Goal: Information Seeking & Learning: Check status

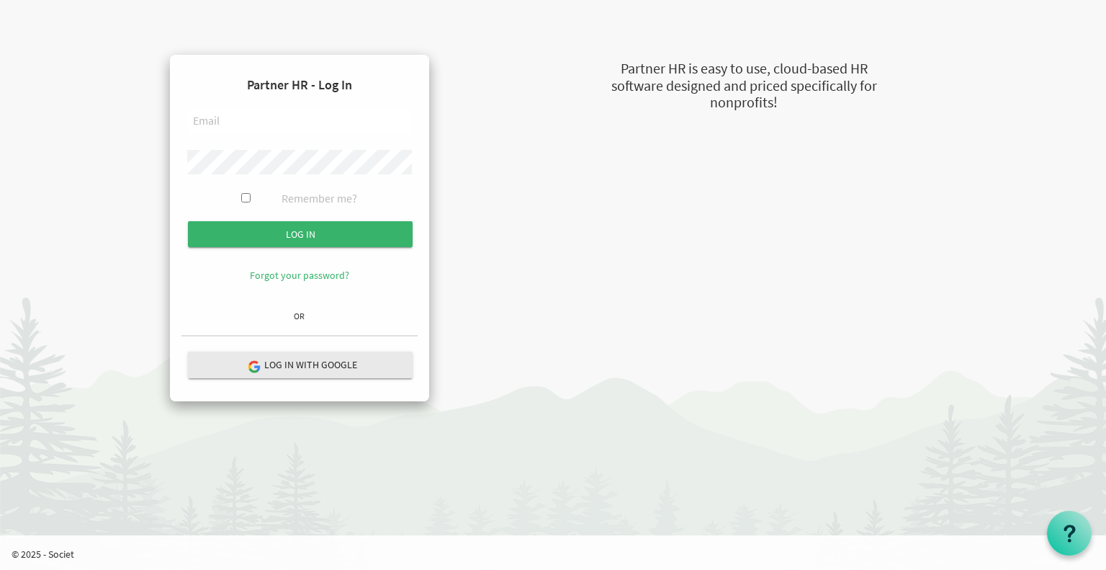
click at [291, 126] on input "text" at bounding box center [299, 121] width 225 height 24
type input "a"
type input "[PERSON_NAME][EMAIL_ADDRESS][DOMAIN_NAME]"
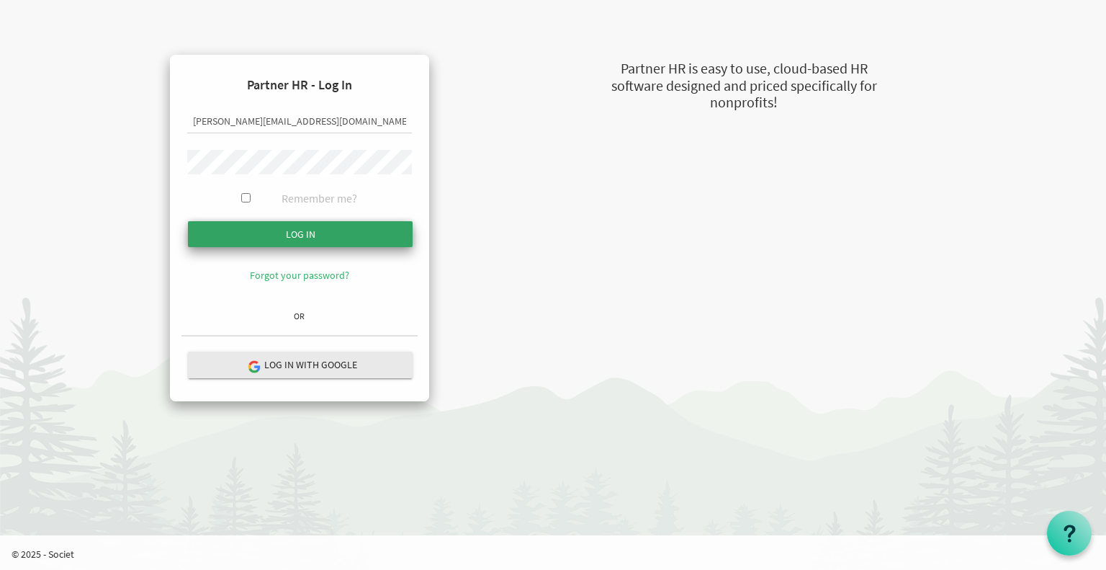
click at [290, 233] on input "submit" at bounding box center [300, 234] width 225 height 26
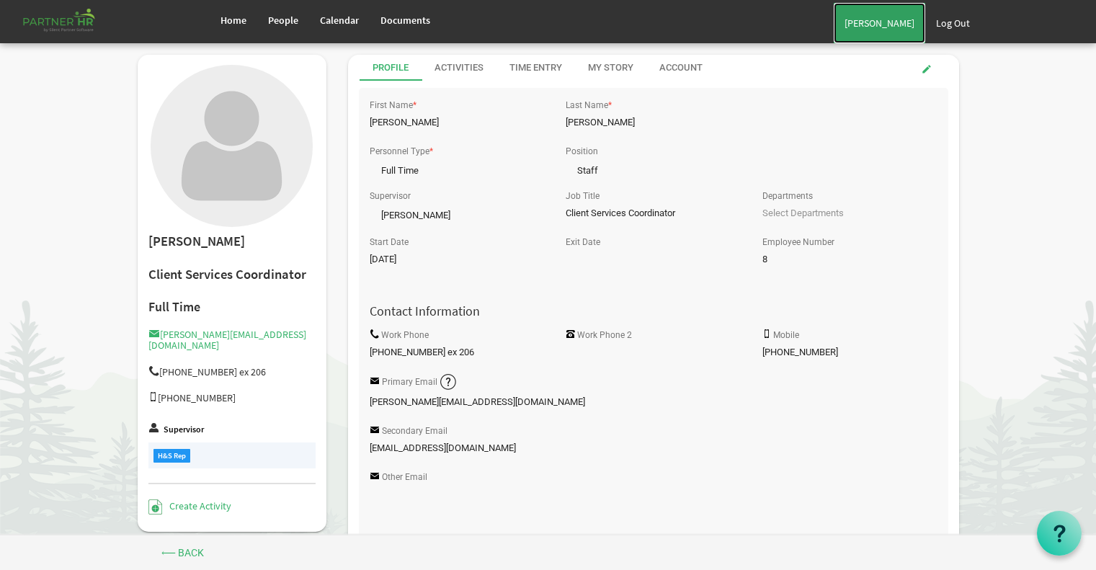
click at [853, 33] on link "Alberto Munoz" at bounding box center [878, 23] width 91 height 40
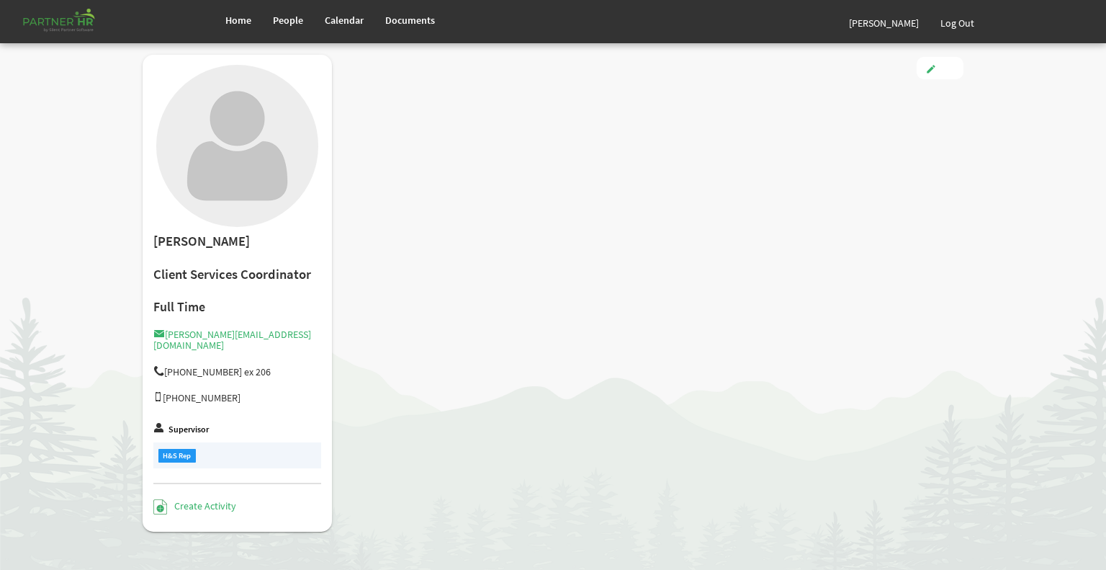
type input "Full Time"
type input "Staff"
type input "[PERSON_NAME]"
type input "[DATE]"
type input "Male"
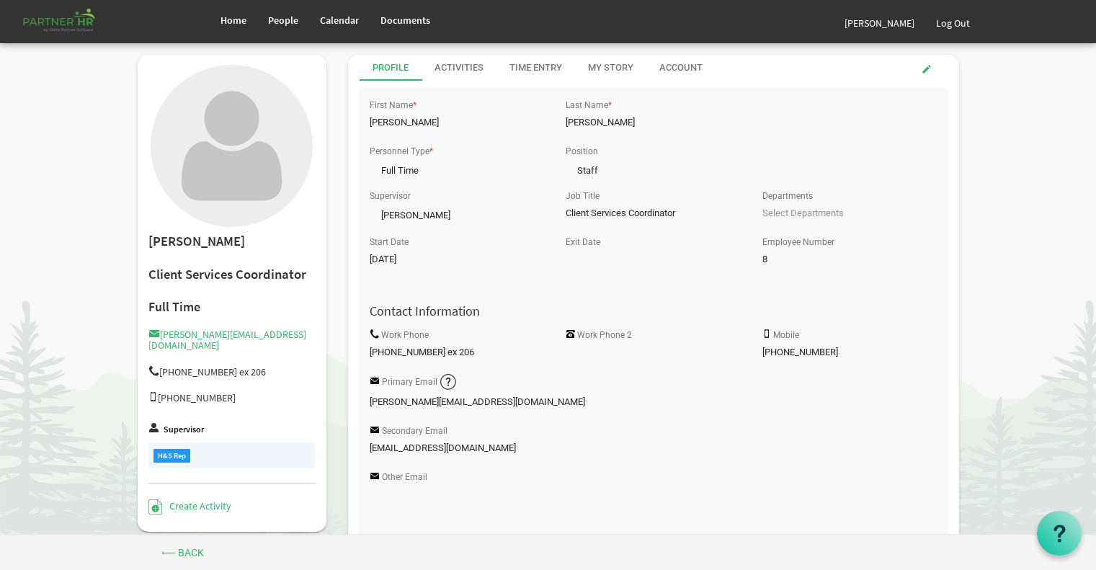
scroll to position [415, 0]
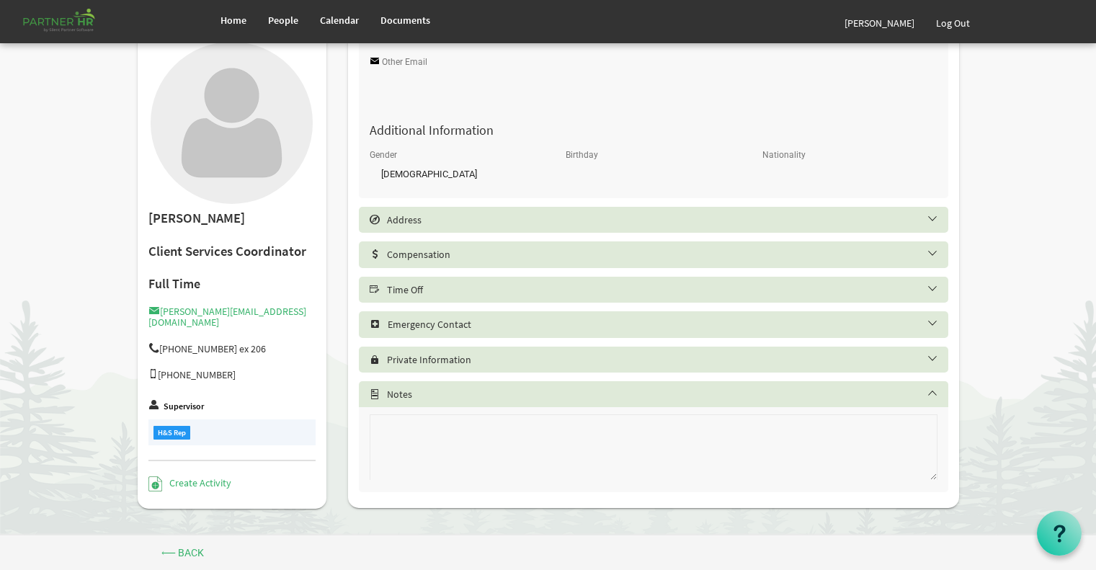
click at [553, 288] on h5 "Time Off" at bounding box center [664, 290] width 589 height 12
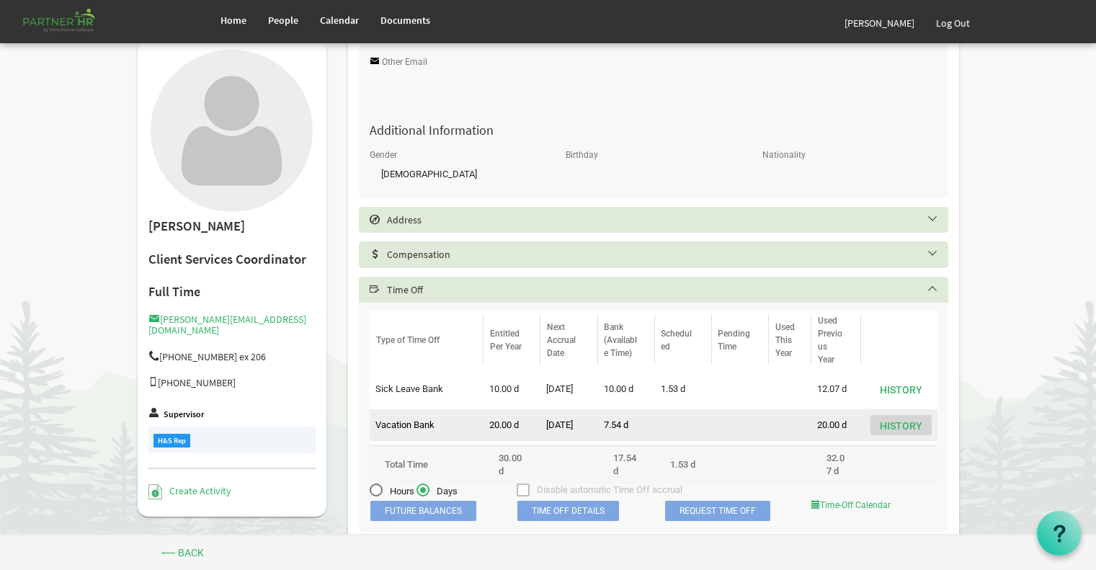
click at [882, 428] on button "History" at bounding box center [900, 425] width 61 height 20
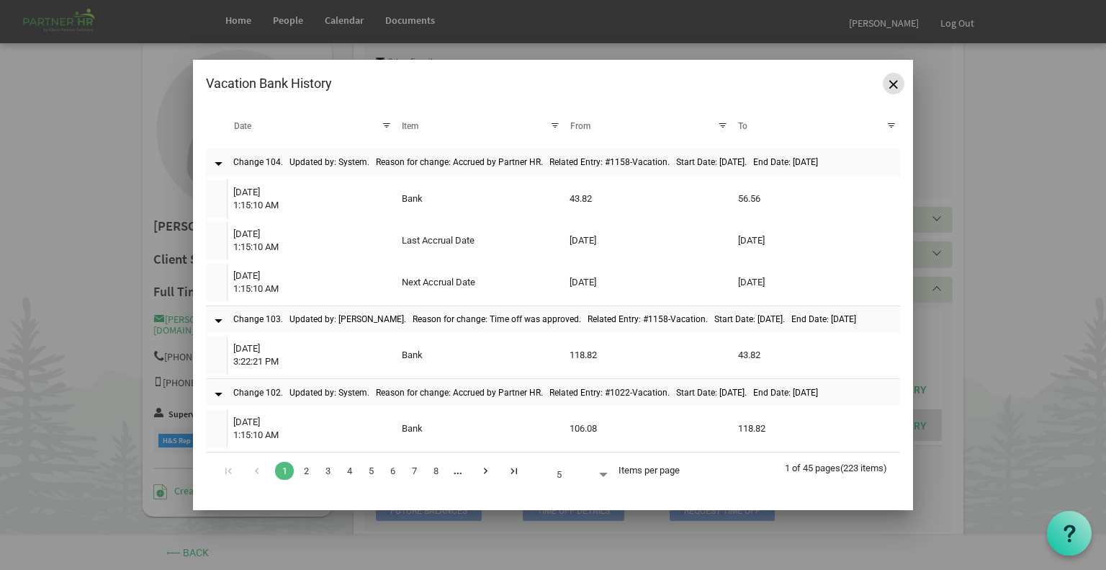
click at [886, 80] on button "Close" at bounding box center [894, 84] width 22 height 22
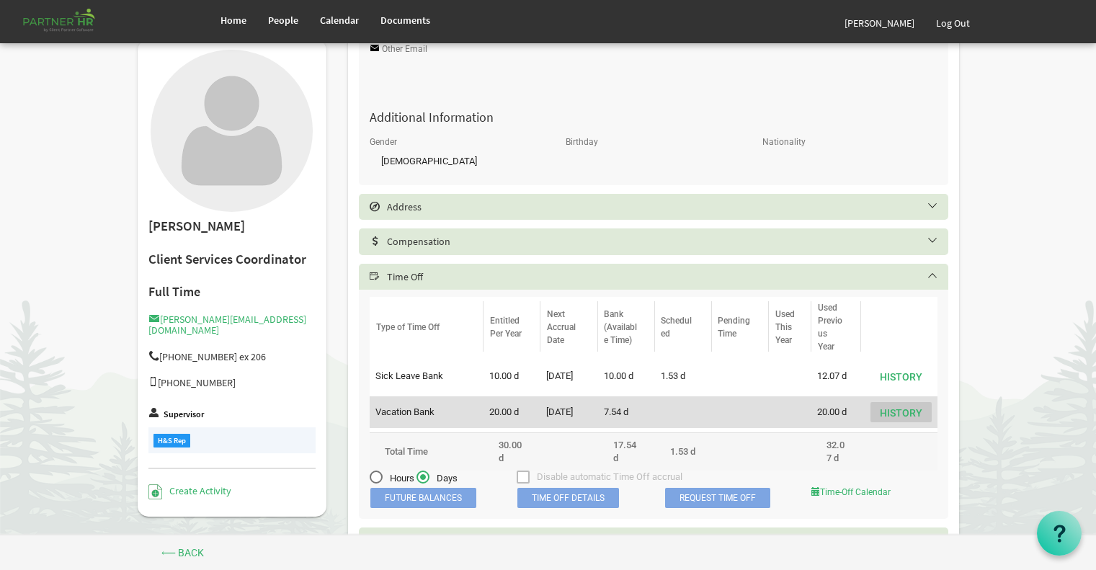
scroll to position [429, 0]
click at [791, 411] on td "is template cell column header Used This Year" at bounding box center [790, 411] width 42 height 32
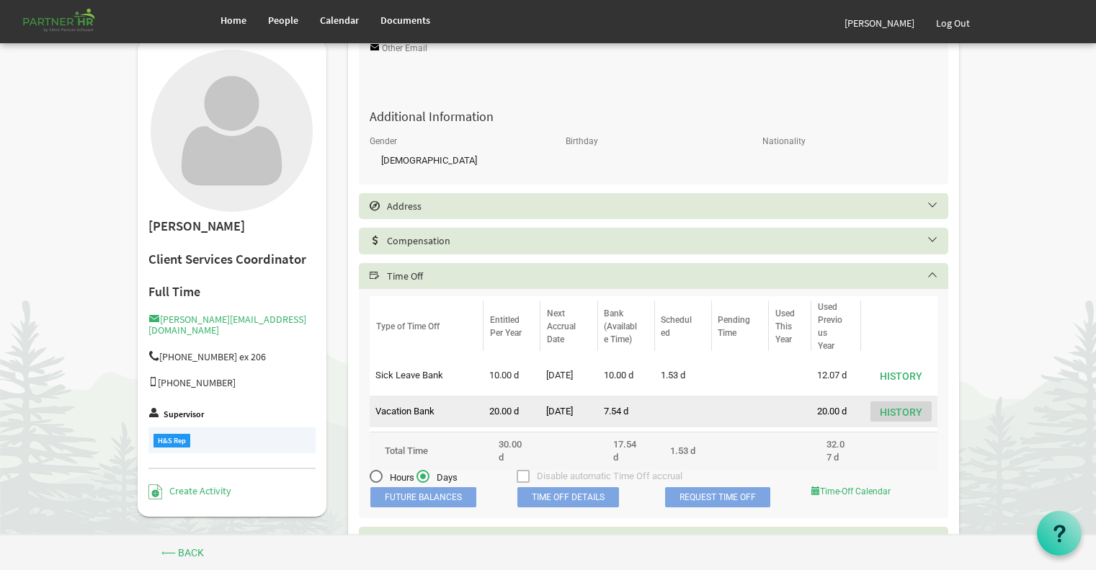
click at [892, 416] on button "History" at bounding box center [900, 411] width 61 height 20
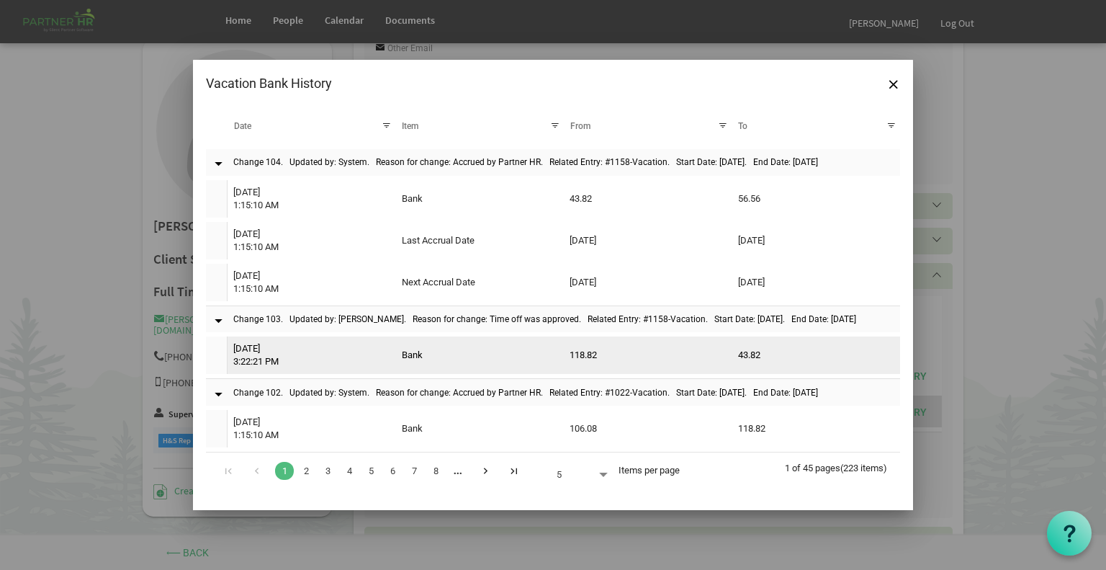
click at [550, 357] on td "Bank" at bounding box center [480, 354] width 169 height 37
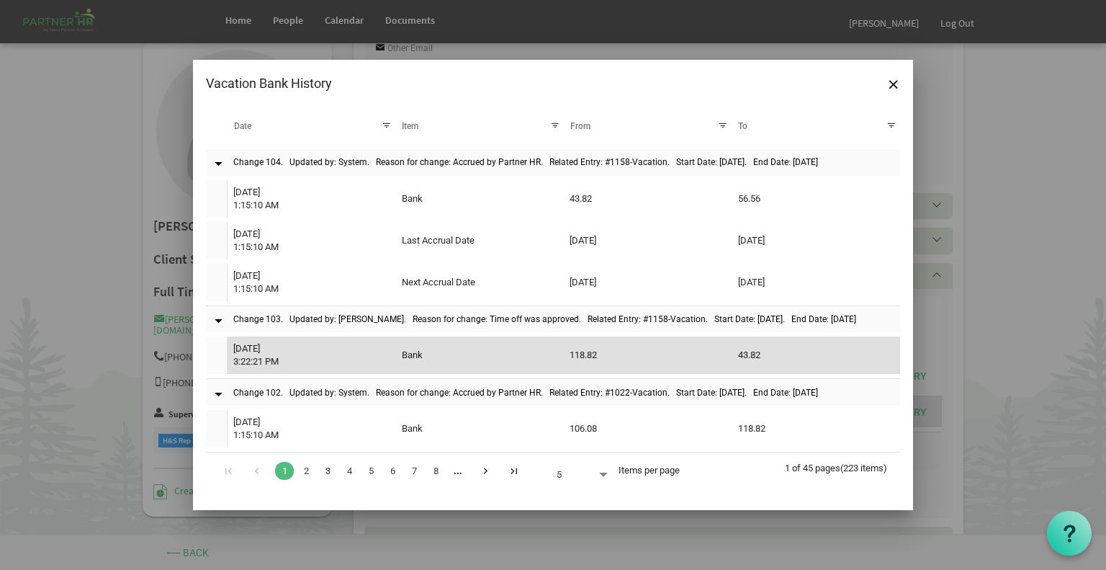
click at [550, 357] on td "Bank" at bounding box center [480, 354] width 169 height 37
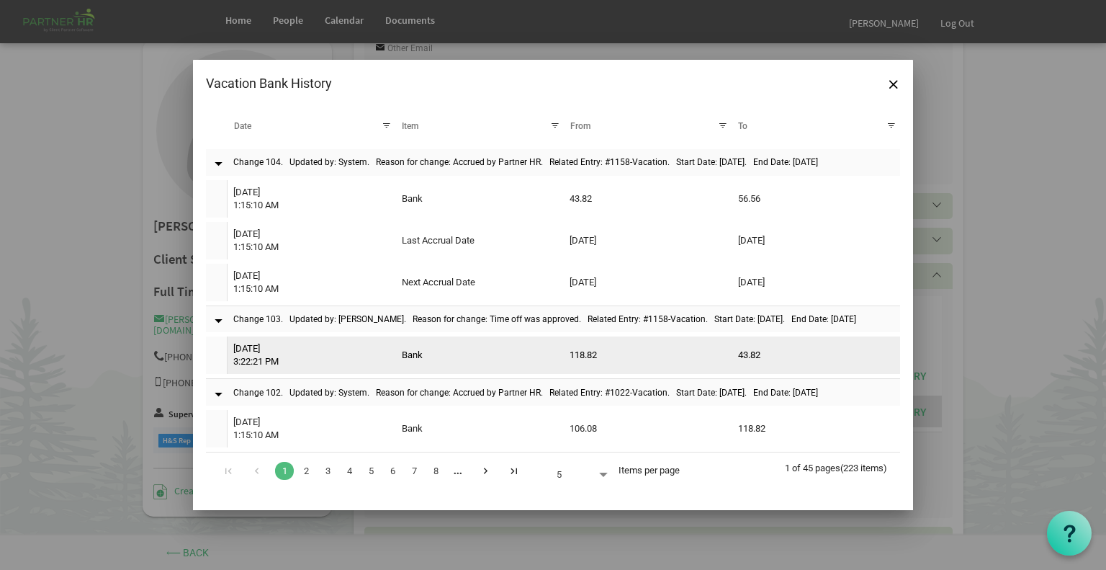
click at [578, 357] on td "118.82" at bounding box center [648, 354] width 169 height 37
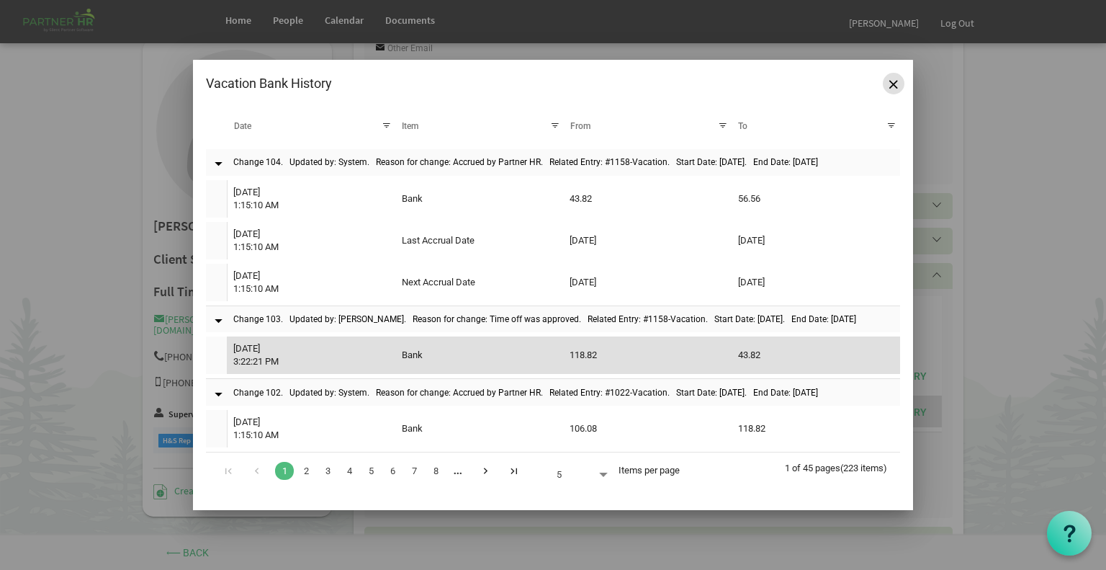
click at [892, 83] on span "Close" at bounding box center [894, 84] width 9 height 9
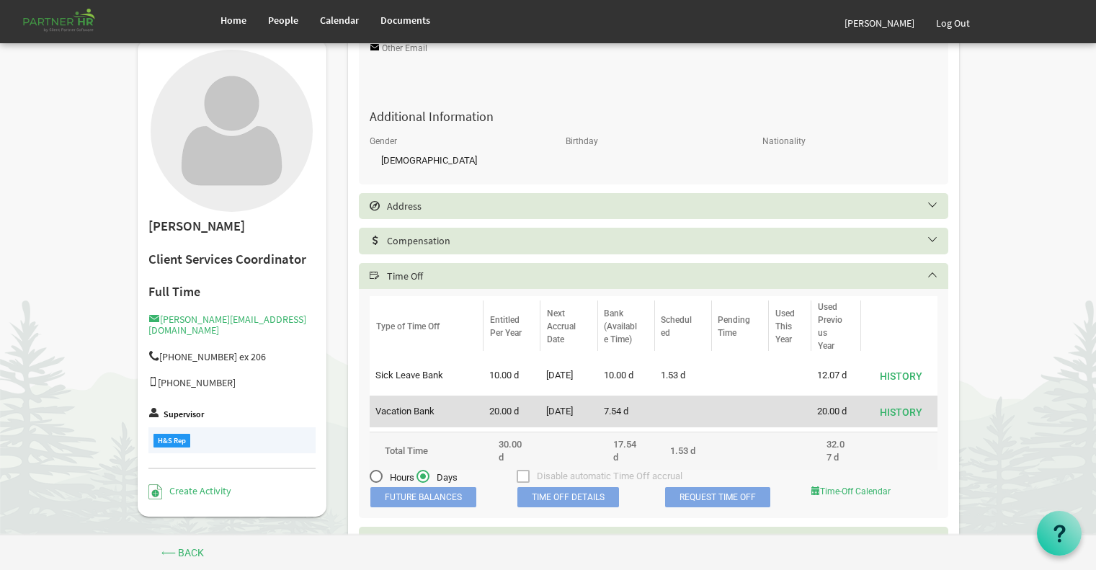
click at [573, 493] on span "Time Off Details" at bounding box center [568, 497] width 102 height 20
click at [571, 493] on span "Time Off Details" at bounding box center [568, 497] width 102 height 20
click at [571, 495] on span "Time Off Details" at bounding box center [568, 497] width 102 height 20
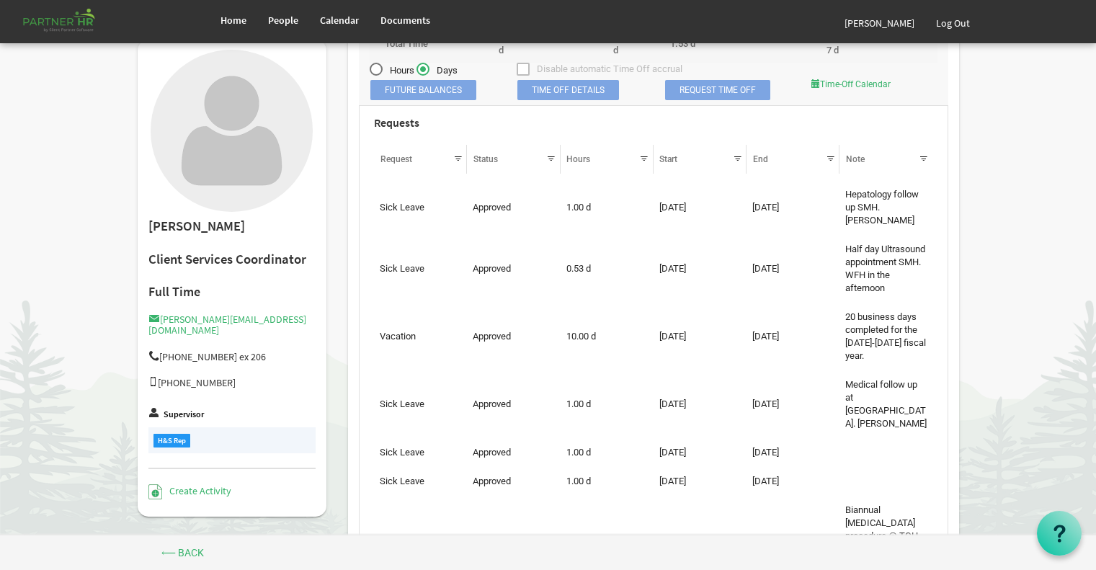
scroll to position [834, 0]
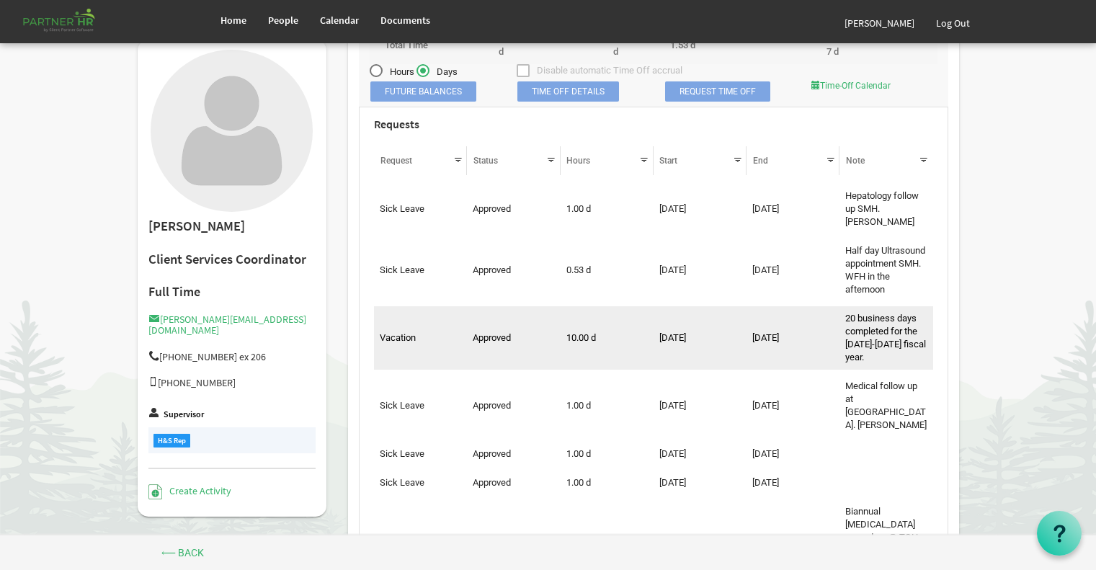
click at [746, 368] on td "8/29/2025" at bounding box center [792, 337] width 93 height 63
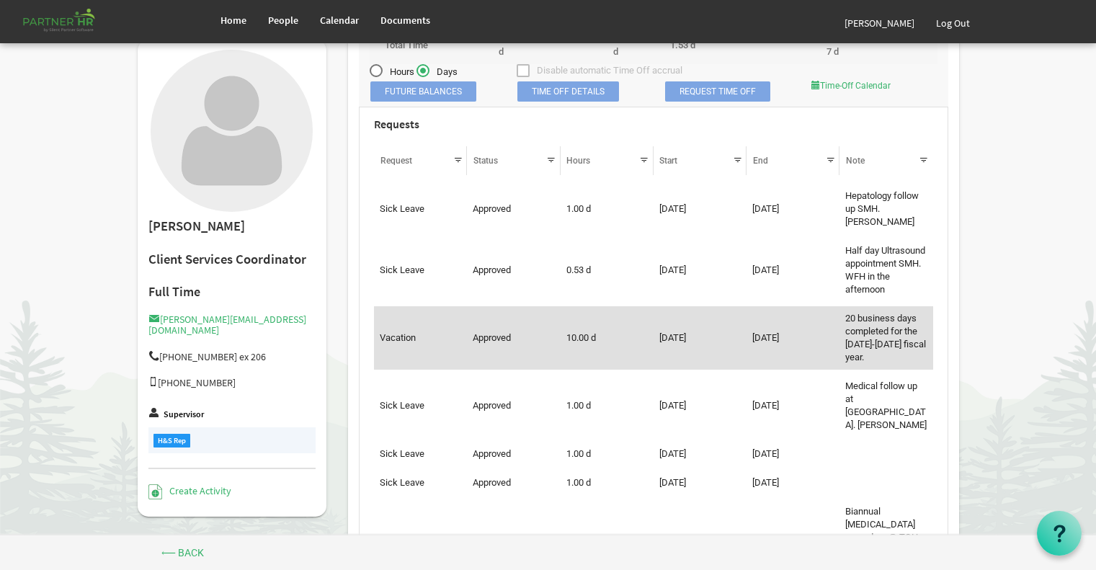
click at [764, 365] on td "8/29/2025" at bounding box center [792, 337] width 93 height 63
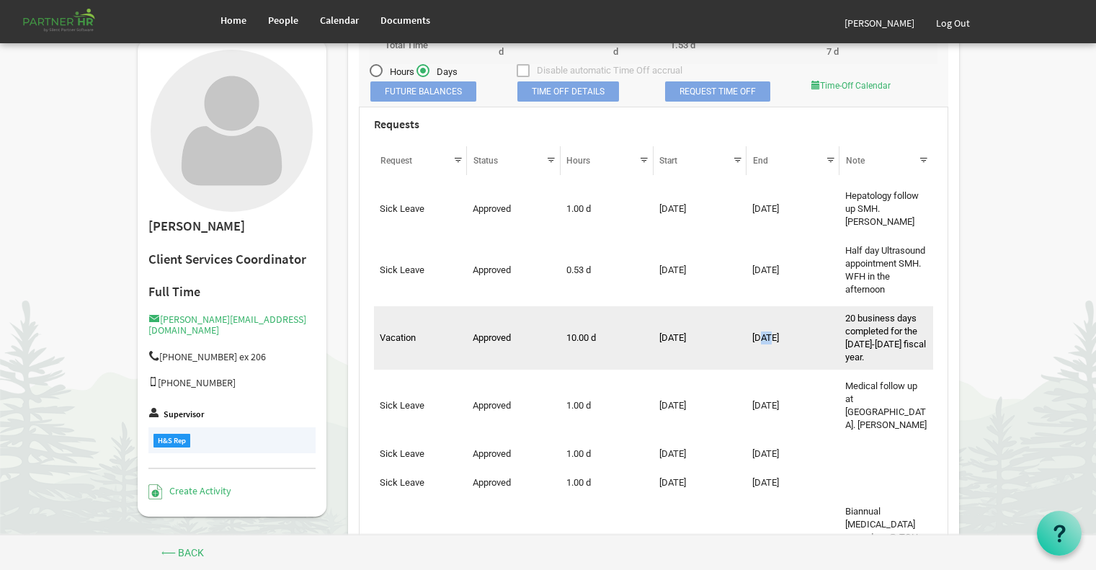
click at [764, 365] on td "8/29/2025" at bounding box center [792, 337] width 93 height 63
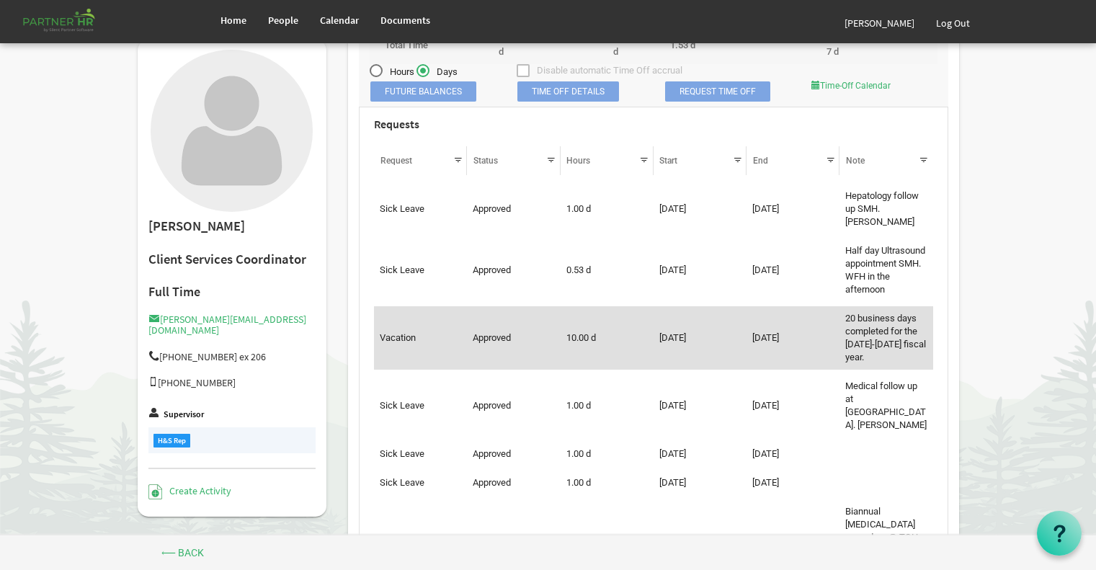
click at [789, 364] on td "8/29/2025" at bounding box center [792, 337] width 93 height 63
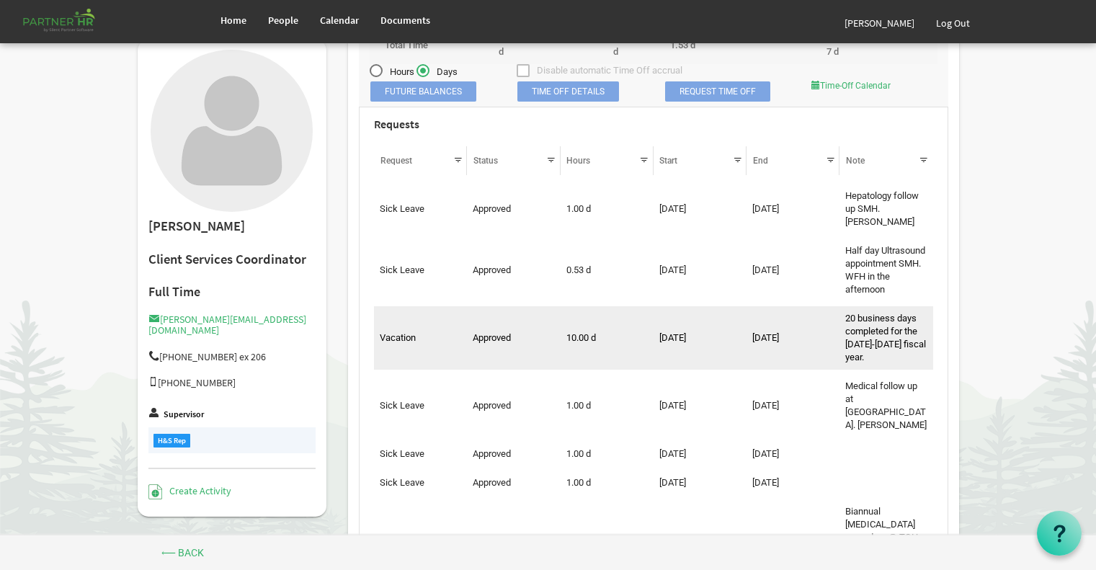
click at [725, 352] on td "8/18/2025" at bounding box center [699, 337] width 93 height 63
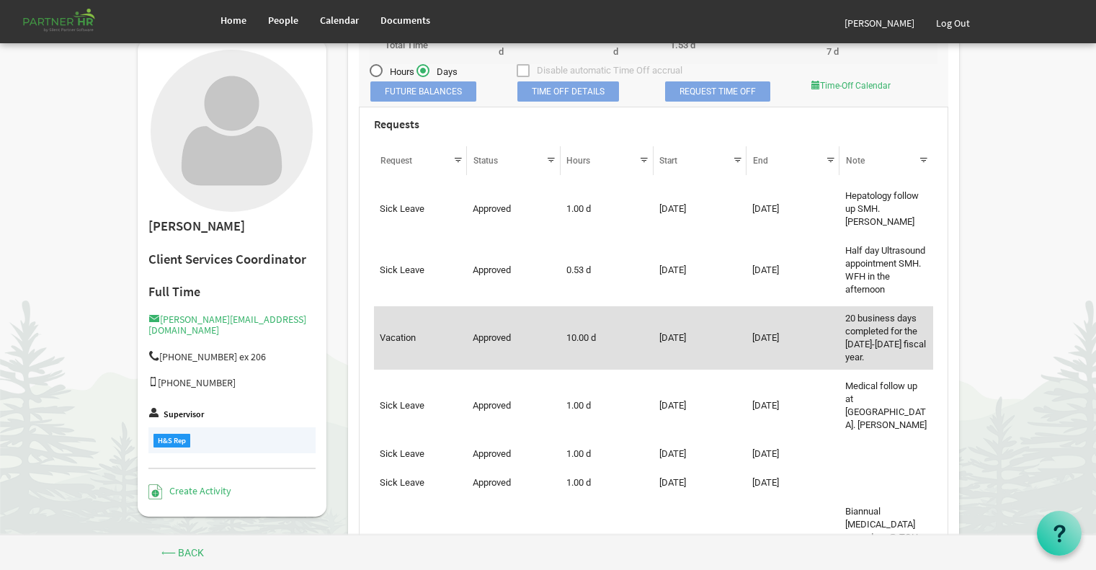
click at [725, 352] on td "8/18/2025" at bounding box center [699, 337] width 93 height 63
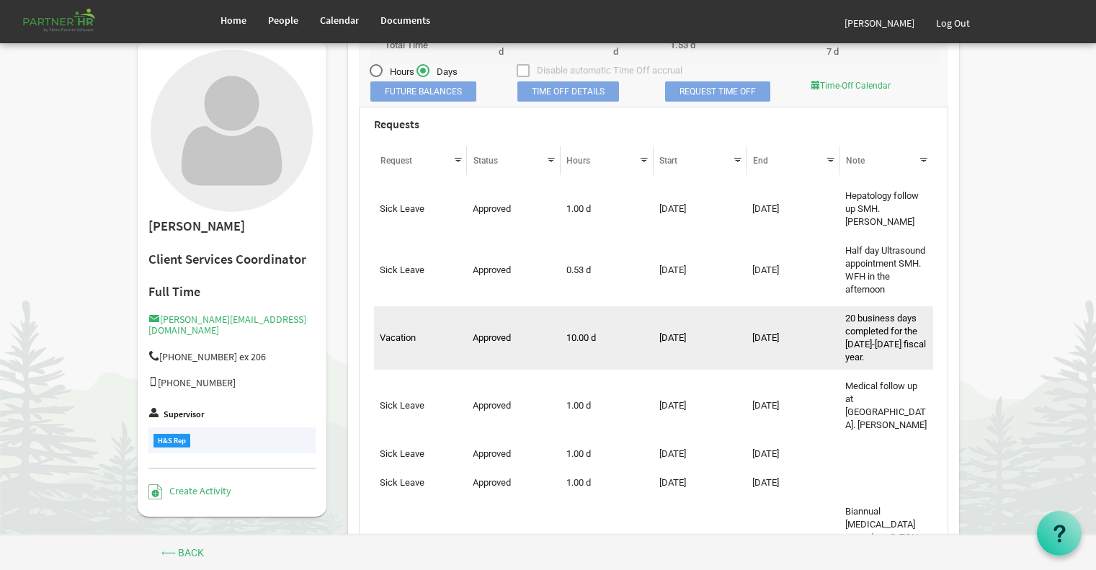
click at [855, 347] on td "20 business days completed for the 2024-2025 fiscal year." at bounding box center [885, 337] width 93 height 63
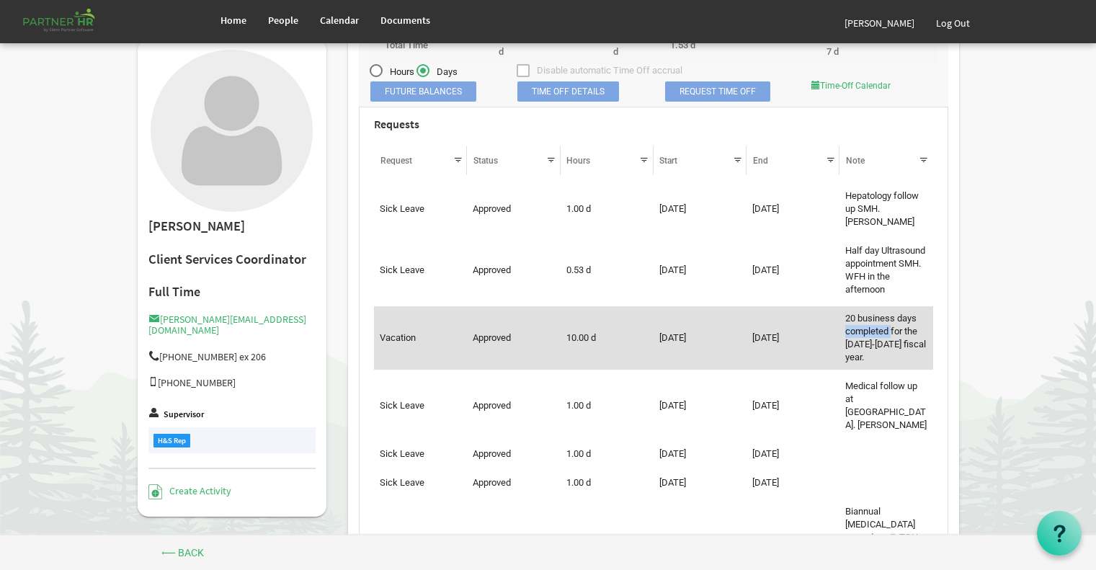
click at [855, 347] on td "20 business days completed for the 2024-2025 fiscal year." at bounding box center [885, 337] width 93 height 63
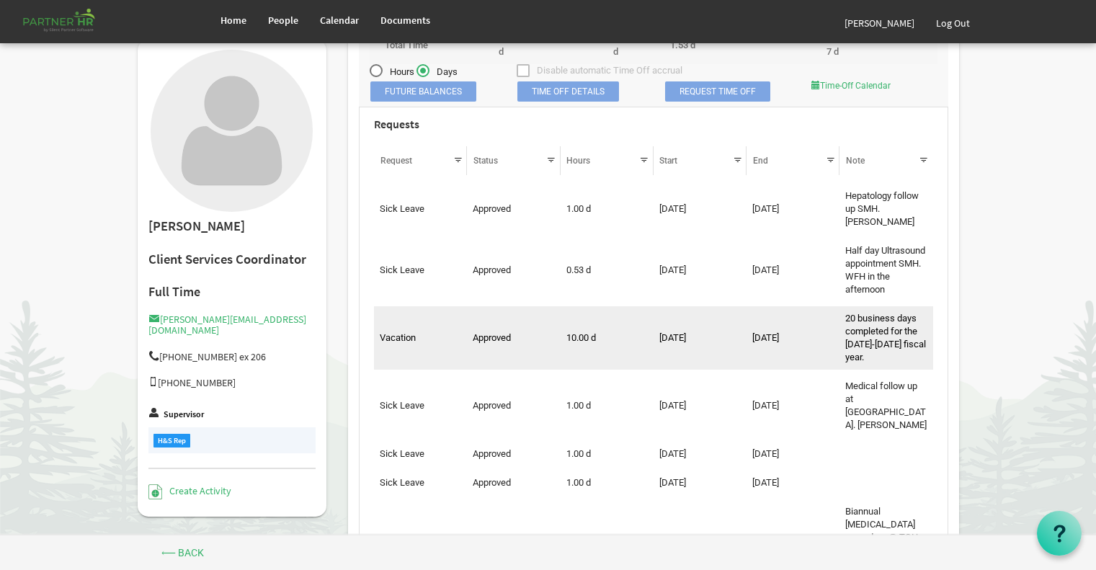
click at [810, 348] on td "8/29/2025" at bounding box center [792, 337] width 93 height 63
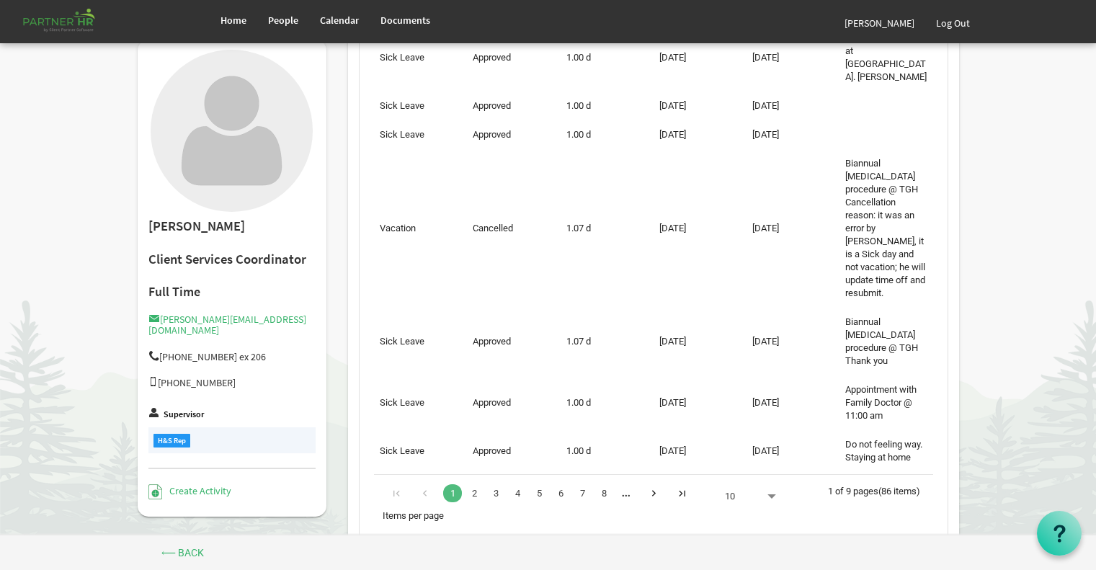
scroll to position [1186, 0]
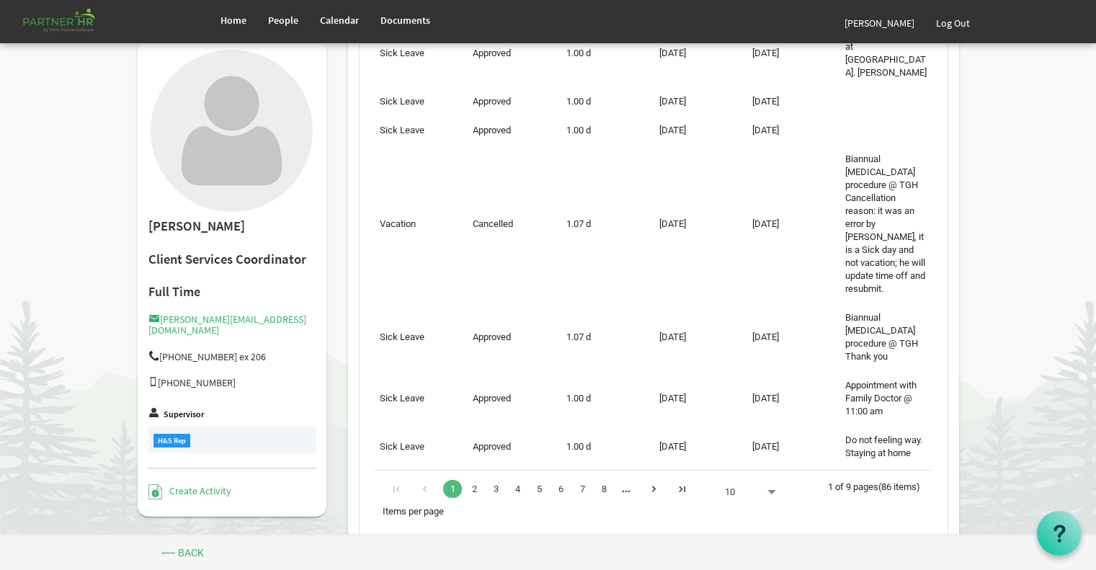
drag, startPoint x: 1101, startPoint y: 305, endPoint x: 1089, endPoint y: 400, distance: 95.1
click at [476, 481] on link "2" at bounding box center [474, 489] width 19 height 18
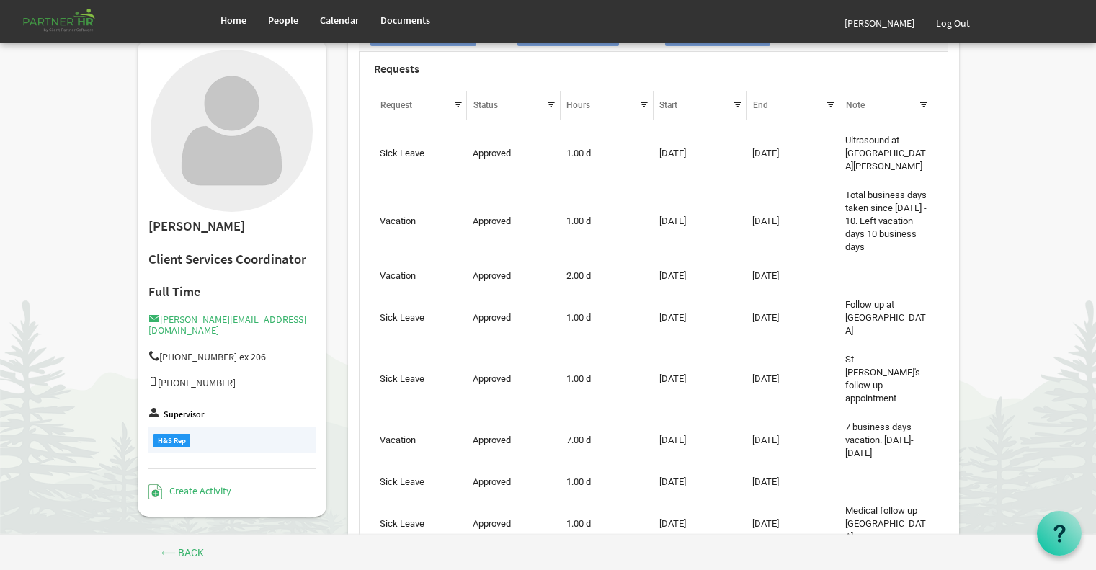
scroll to position [896, 0]
